Goal: Information Seeking & Learning: Learn about a topic

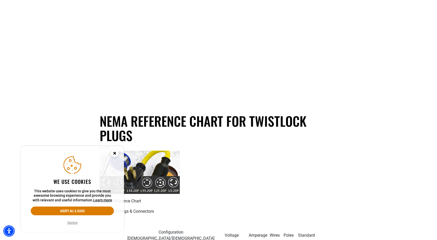
scroll to position [129, 0]
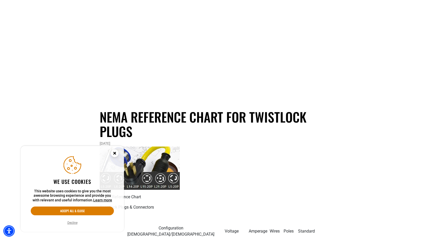
click at [117, 152] on circle "Cookie Consent" at bounding box center [115, 154] width 8 height 8
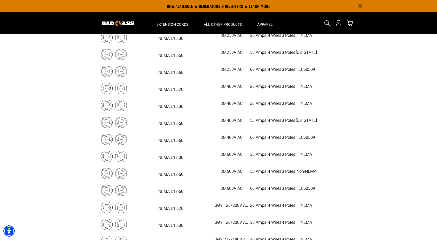
scroll to position [1006, 0]
drag, startPoint x: 251, startPoint y: 120, endPoint x: 167, endPoint y: 119, distance: 83.9
click at [167, 119] on tr "NEMA L16-50 3Ø 480V AC 50 Amps 4 Wires 3 Poles [US_STATE]" at bounding box center [208, 122] width 217 height 17
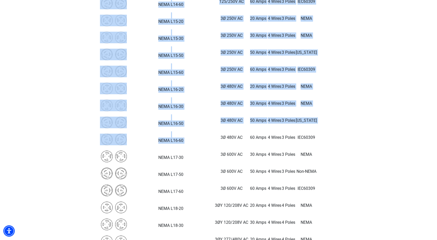
drag, startPoint x: 159, startPoint y: 138, endPoint x: 259, endPoint y: 136, distance: 99.1
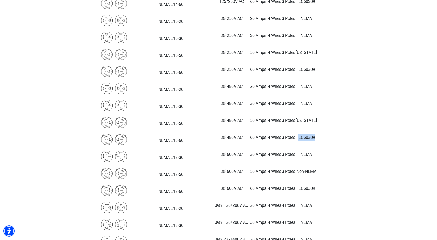
drag, startPoint x: 253, startPoint y: 137, endPoint x: 233, endPoint y: 136, distance: 19.4
click at [233, 136] on tr "NEMA L16-60 3Ø 480V AC 60 Amps 4 Wires 3 Poles IEC60309" at bounding box center [208, 139] width 217 height 17
drag, startPoint x: 319, startPoint y: 47, endPoint x: 314, endPoint y: 75, distance: 27.8
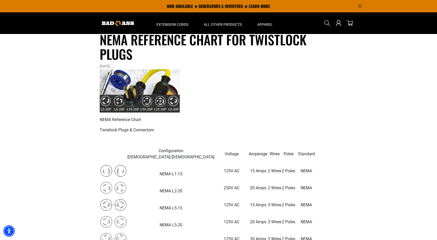
scroll to position [52, 0]
